Goal: Information Seeking & Learning: Find specific fact

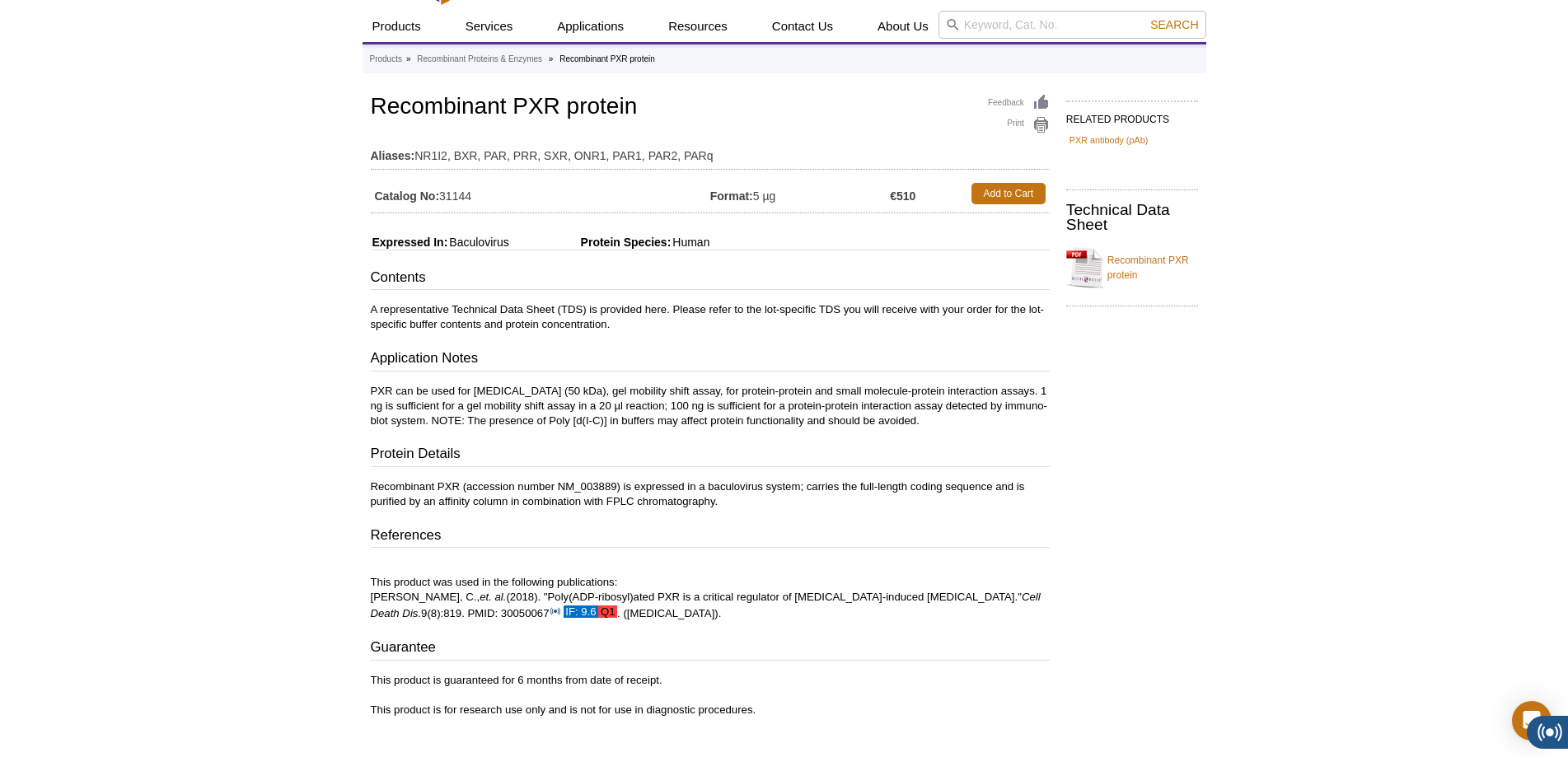
scroll to position [32, 0]
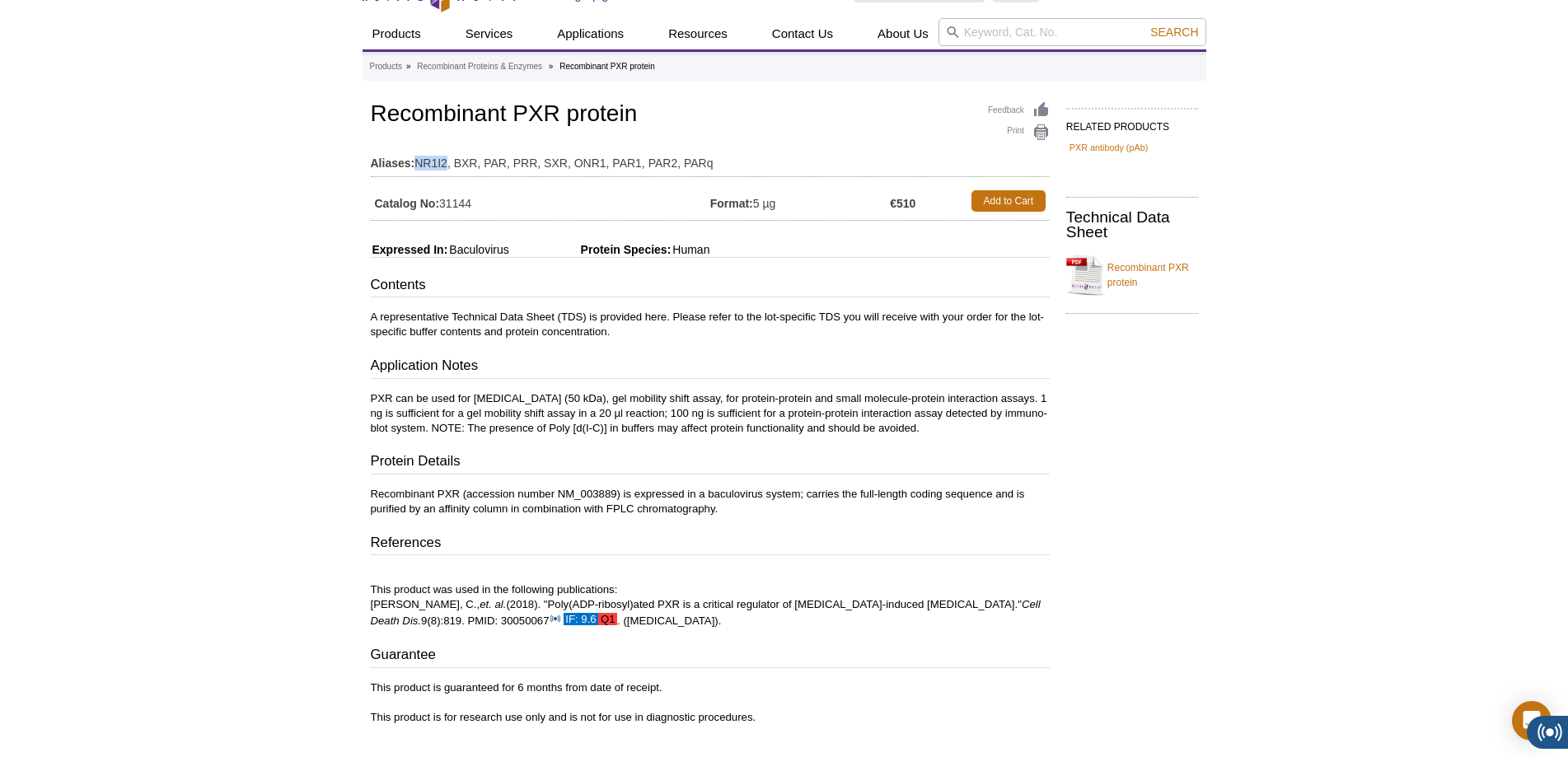
drag, startPoint x: 446, startPoint y: 161, endPoint x: 414, endPoint y: 161, distance: 32.0
click at [414, 161] on td "Aliases: NR1I2, BXR, PAR, PRR, SXR, ONR1, PAR1, PAR2, PARq" at bounding box center [710, 159] width 679 height 26
drag, startPoint x: 615, startPoint y: 494, endPoint x: 557, endPoint y: 495, distance: 58.0
click at [557, 495] on p "Recombinant PXR (accession number NM_003889) is expressed in a baculovirus syst…" at bounding box center [710, 502] width 679 height 29
copy p "NM_003889"
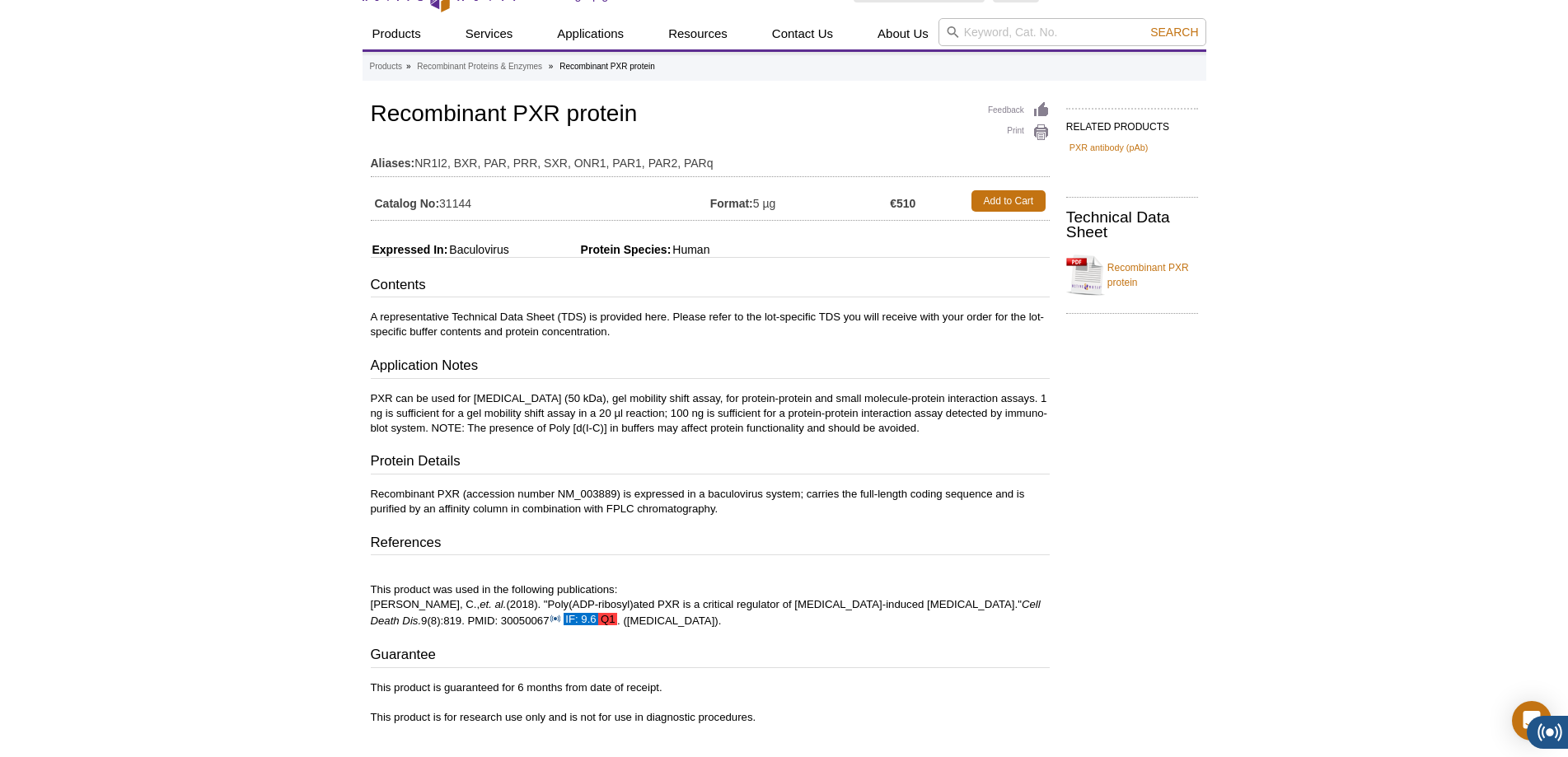
click at [1057, 566] on div "RELATED PRODUCTS PXR antibody (pAb) Technical Data Sheet Recombinant PXR protein" at bounding box center [1129, 420] width 157 height 643
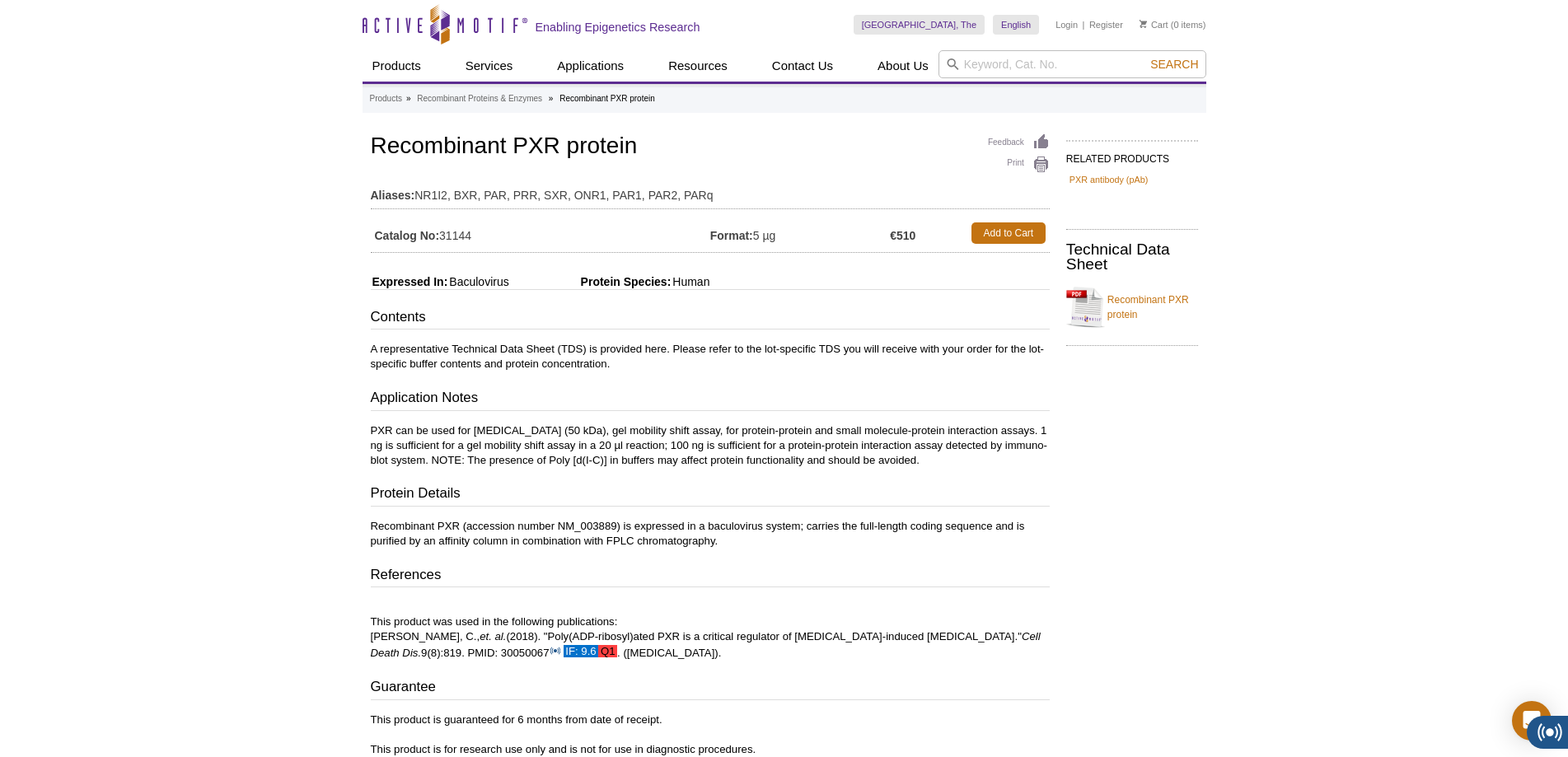
scroll to position [165, 0]
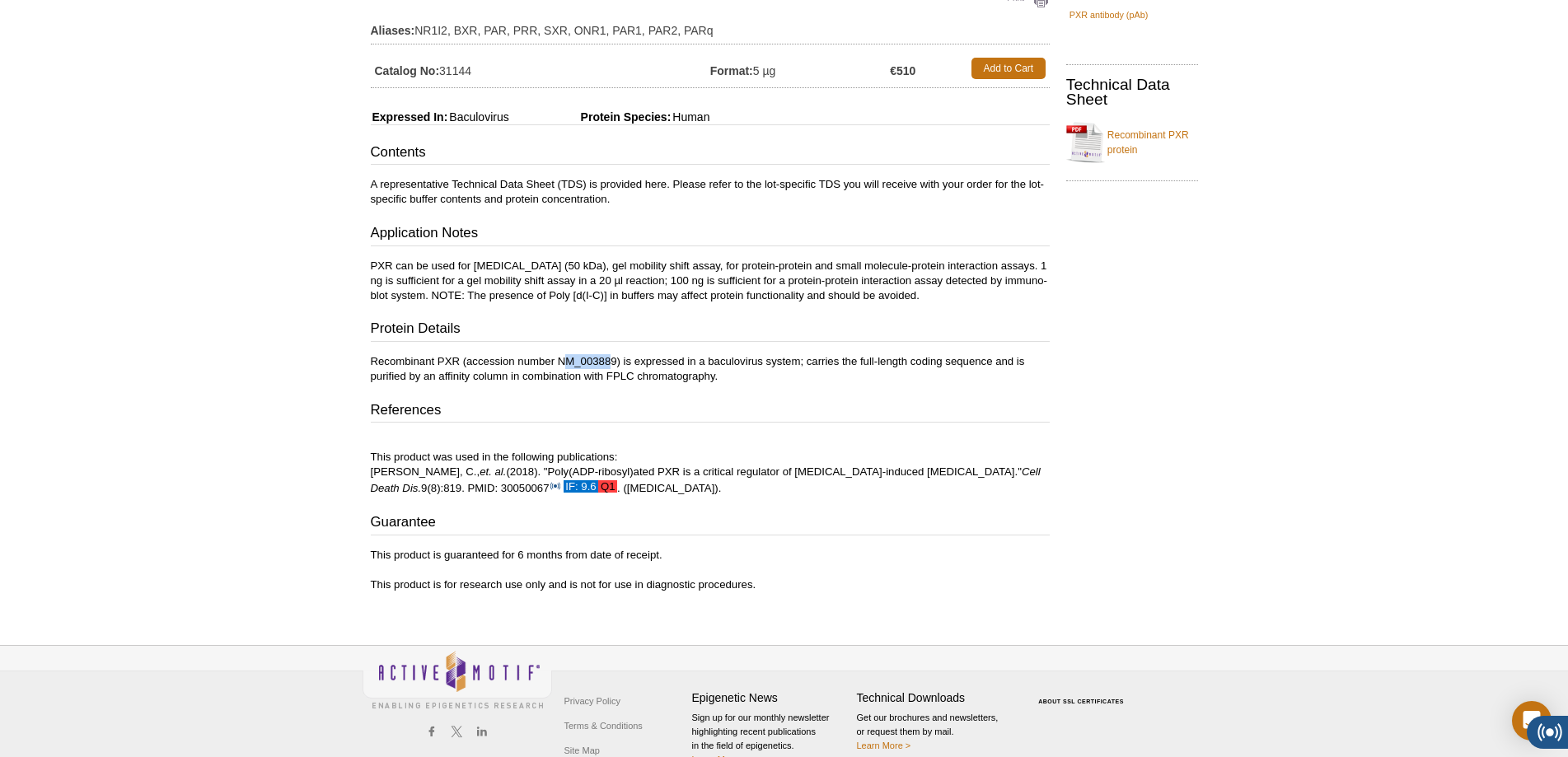
drag, startPoint x: 614, startPoint y: 358, endPoint x: 569, endPoint y: 350, distance: 45.7
click at [569, 350] on div "Contents A representative Technical Data Sheet (TDS) is provided here. Please r…" at bounding box center [710, 319] width 679 height 354
click at [579, 359] on p "Recombinant PXR (accession number NM_003889) is expressed in a baculovirus syst…" at bounding box center [710, 369] width 679 height 29
drag, startPoint x: 558, startPoint y: 363, endPoint x: 618, endPoint y: 355, distance: 60.5
click at [618, 355] on p "Recombinant PXR (accession number NM_003889) is expressed in a baculovirus syst…" at bounding box center [710, 369] width 679 height 29
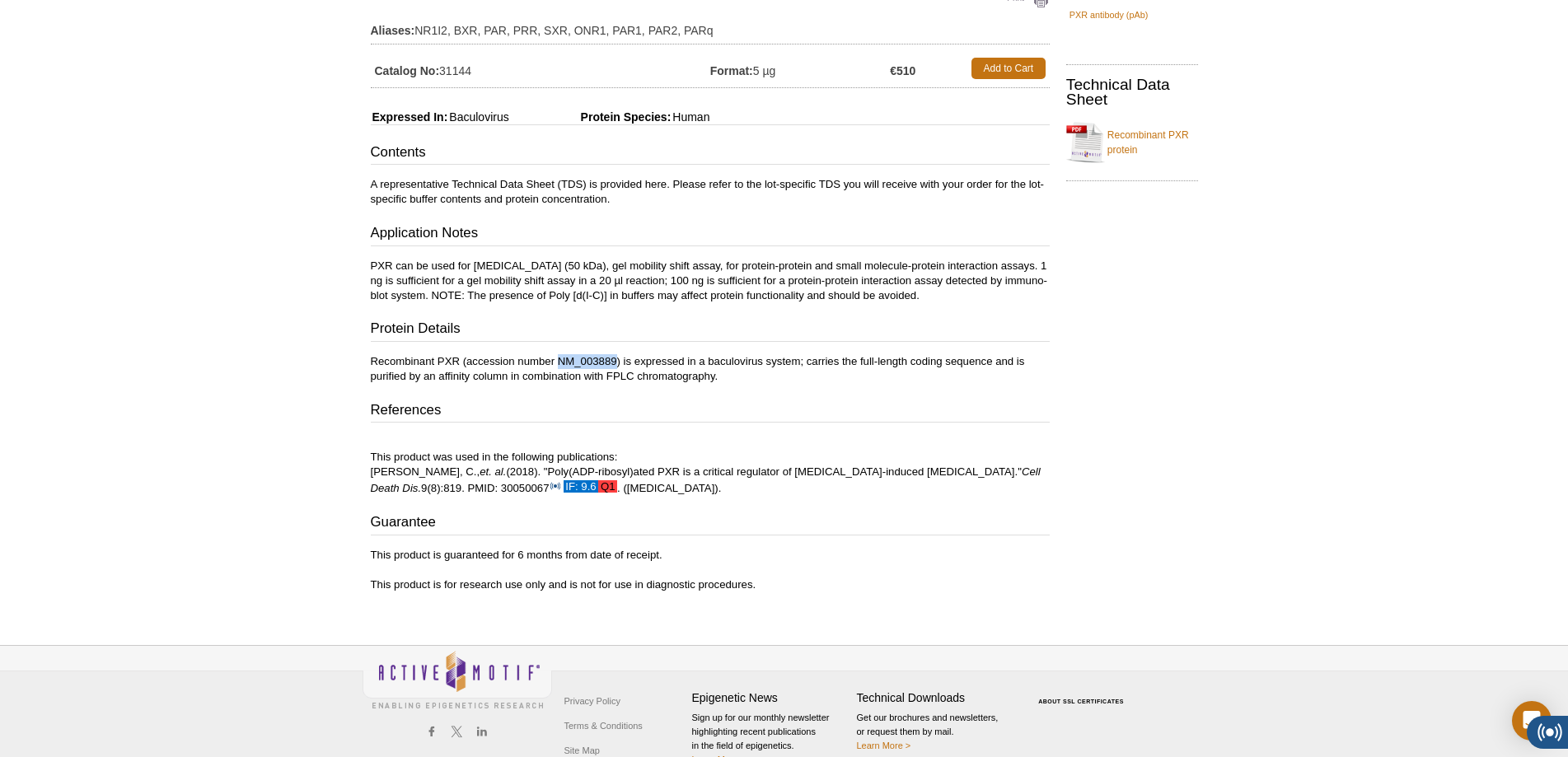
copy p "NM_003889"
click at [859, 407] on h3 "References" at bounding box center [710, 412] width 679 height 23
click at [605, 308] on div "Contents A representative Technical Data Sheet (TDS) is provided here. Please r…" at bounding box center [710, 319] width 679 height 354
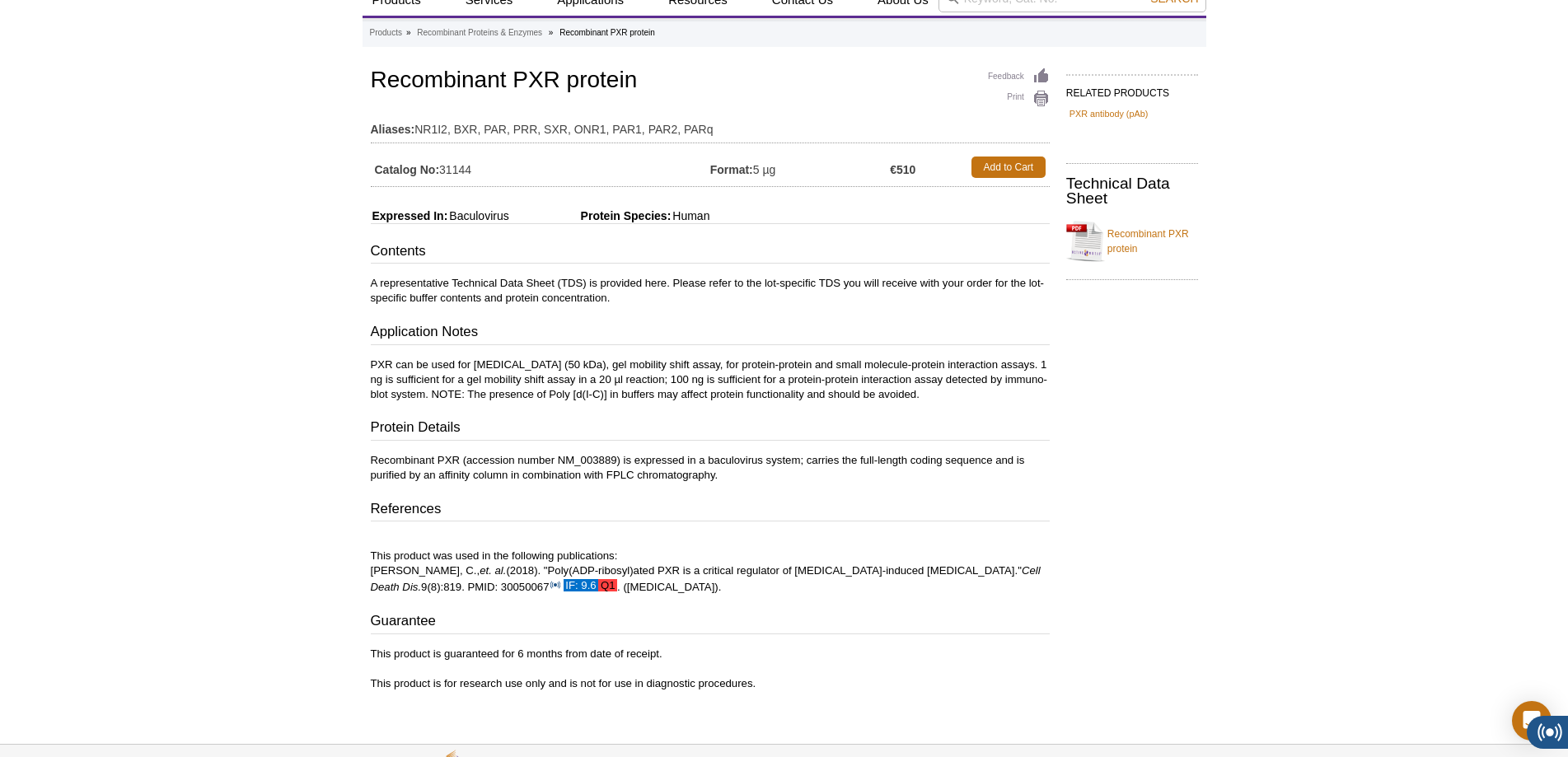
scroll to position [0, 0]
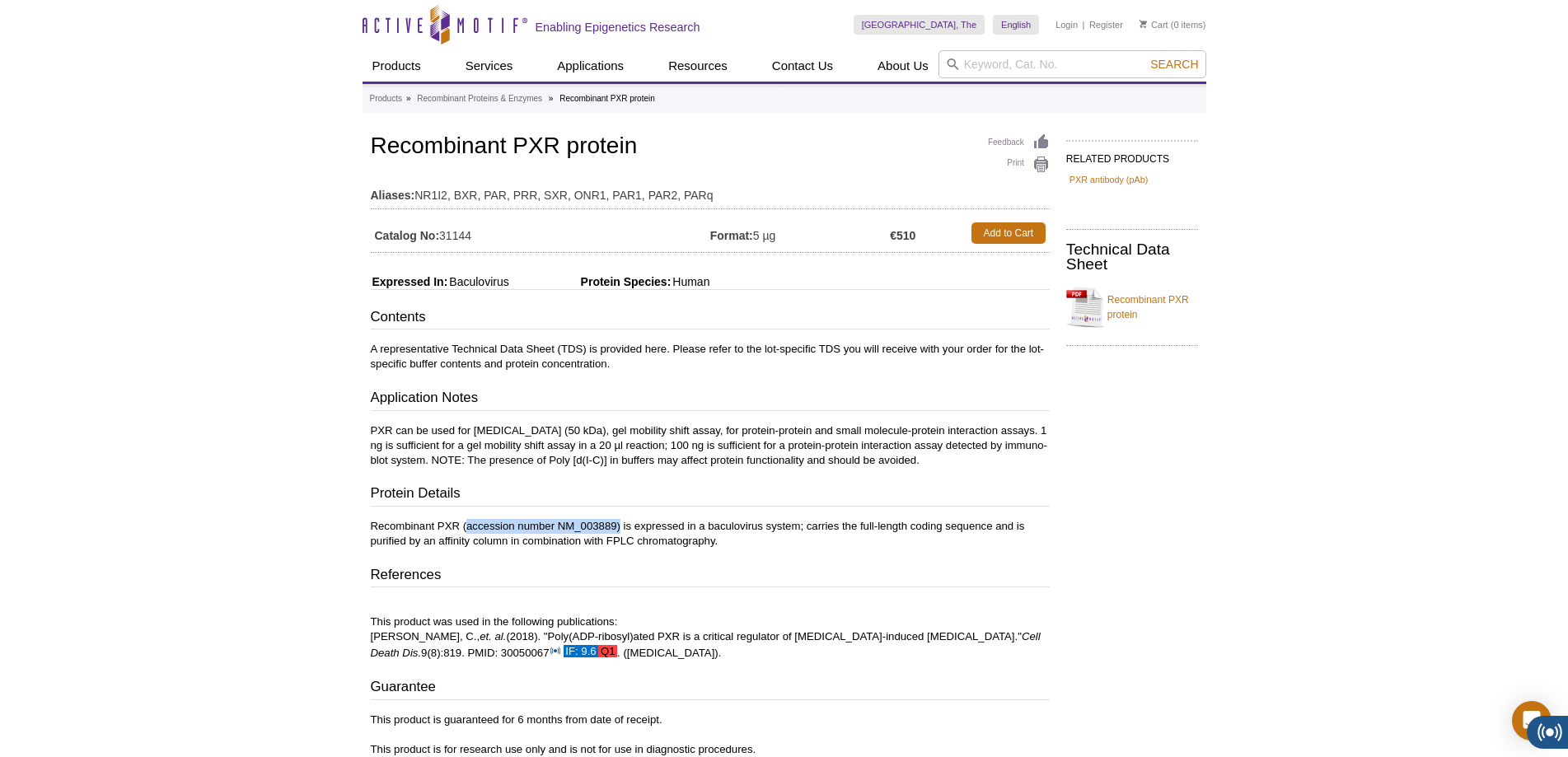
drag, startPoint x: 619, startPoint y: 523, endPoint x: 468, endPoint y: 518, distance: 151.1
click at [468, 518] on div "Contents A representative Technical Data Sheet (TDS) is provided here. Please r…" at bounding box center [710, 484] width 679 height 354
click at [479, 650] on p "This product was used in the following publications: Wang, C., et. al. (2018). …" at bounding box center [710, 630] width 679 height 61
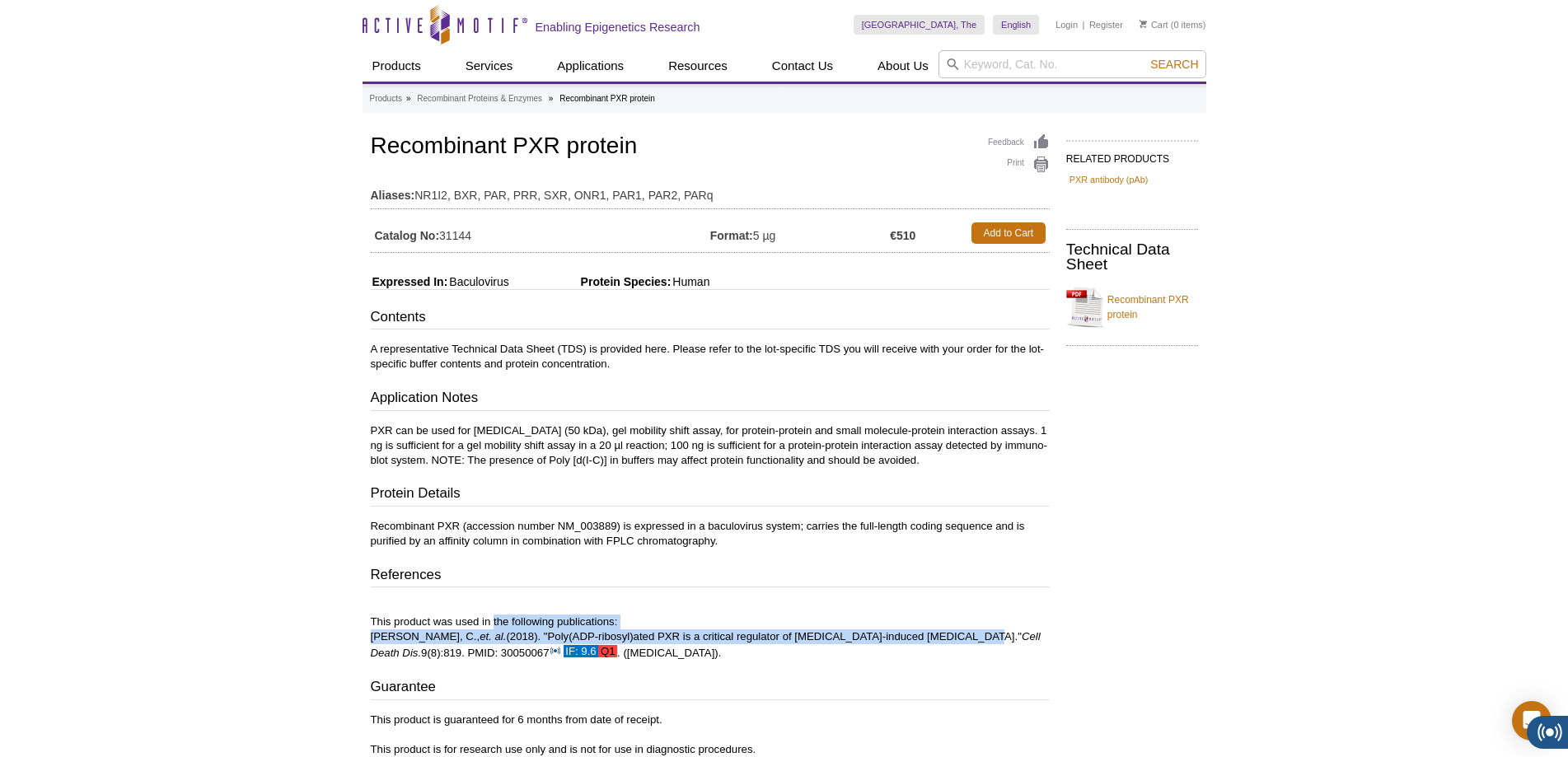
drag, startPoint x: 494, startPoint y: 629, endPoint x: 916, endPoint y: 638, distance: 422.1
click at [916, 638] on p "This product was used in the following publications: Wang, C., et. al. (2018). …" at bounding box center [710, 630] width 679 height 61
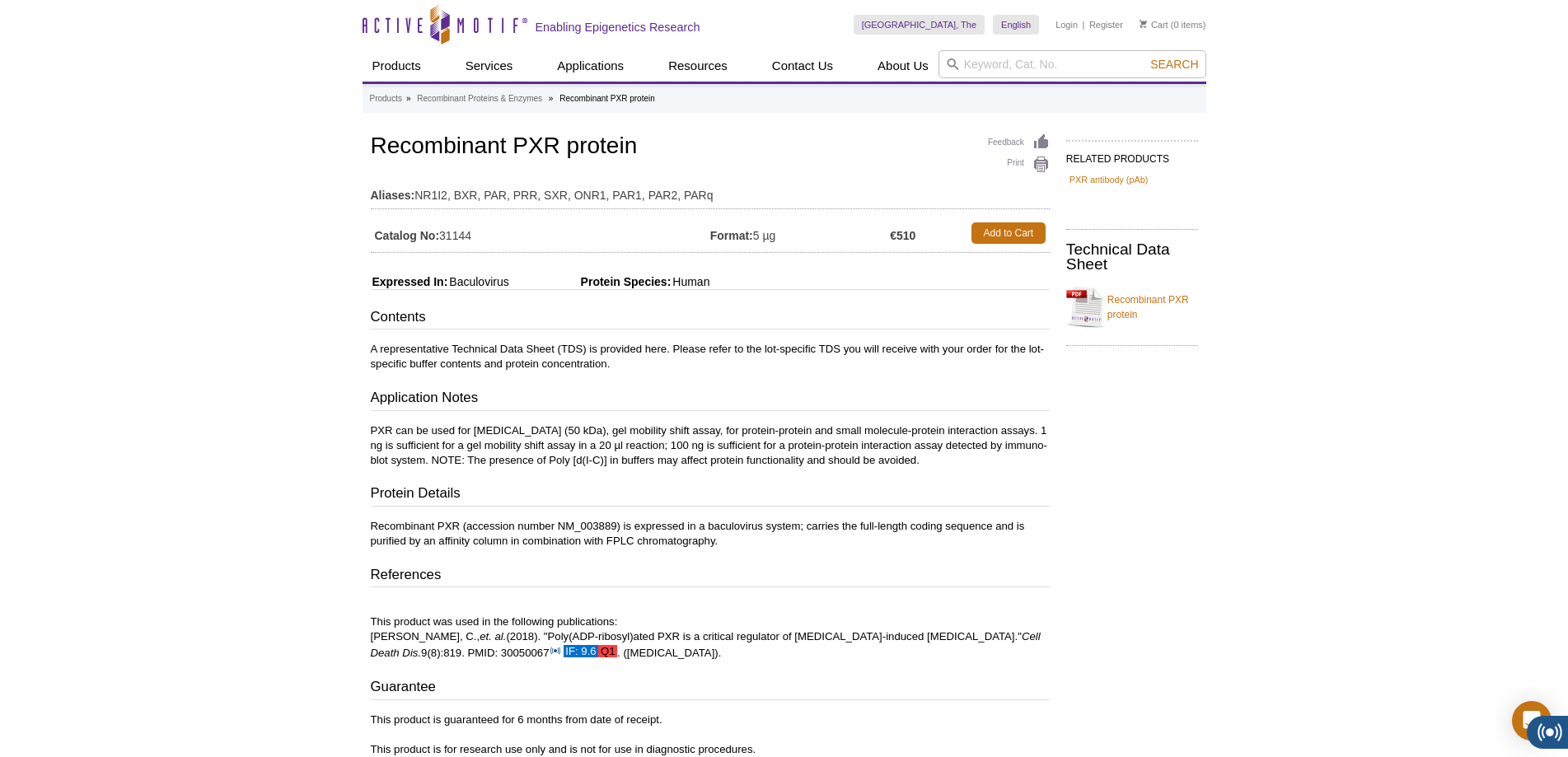
click at [927, 633] on p "This product was used in the following publications: Wang, C., et. al. (2018). …" at bounding box center [710, 630] width 679 height 61
drag, startPoint x: 928, startPoint y: 634, endPoint x: 493, endPoint y: 634, distance: 435.0
click at [493, 634] on p "This product was used in the following publications: Wang, C., et. al. (2018). …" at bounding box center [710, 630] width 679 height 61
copy p "Poly(ADP-ribosyl)ated PXR is a critical regulator of acetaminophen-induced hepa…"
click at [1345, 125] on div "Active Motif Logo Enabling Epigenetics Research 0 Search Skip to content Active…" at bounding box center [784, 477] width 1568 height 954
